Goal: Navigation & Orientation: Find specific page/section

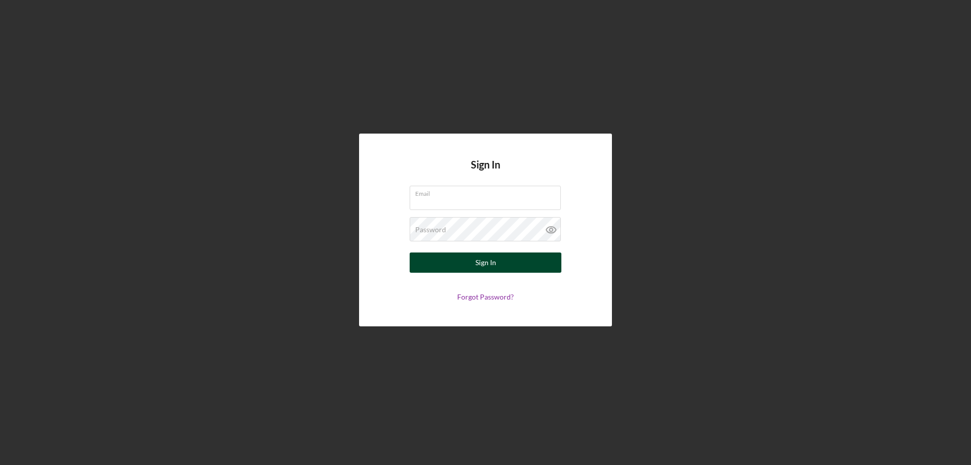
type input "[PERSON_NAME][EMAIL_ADDRESS][DOMAIN_NAME]"
click at [480, 260] on div "Sign In" at bounding box center [486, 262] width 21 height 20
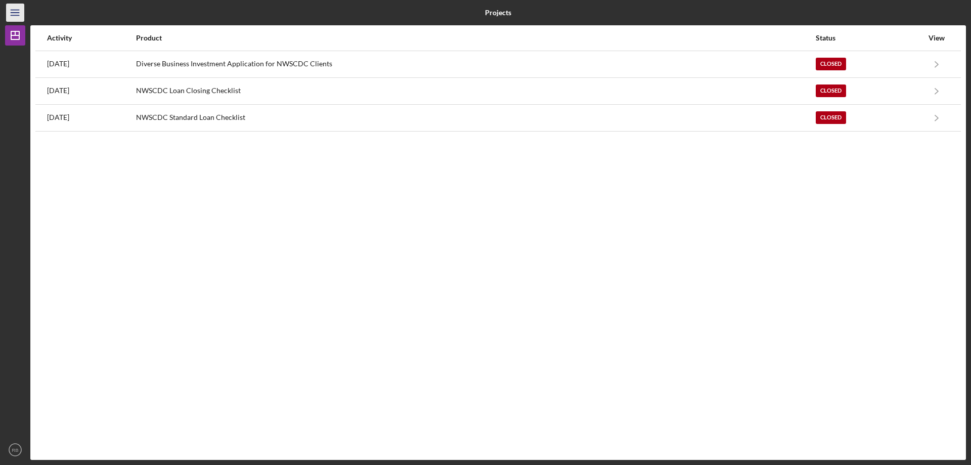
click at [19, 10] on line "button" at bounding box center [15, 10] width 8 height 0
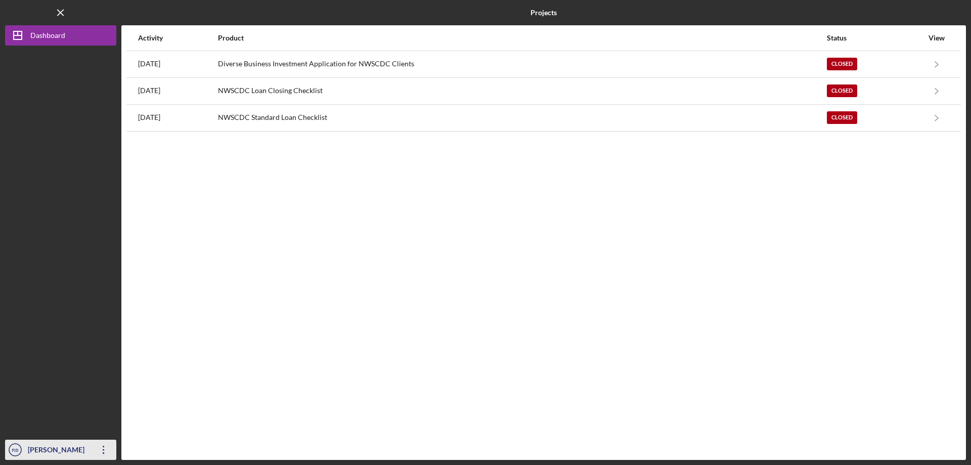
click at [75, 448] on div "[PERSON_NAME]" at bounding box center [58, 451] width 66 height 23
click at [244, 339] on div "Activity Product Status View [DATE] Diverse Business Investment Application for…" at bounding box center [543, 242] width 845 height 435
